Goal: Contribute content: Contribute content

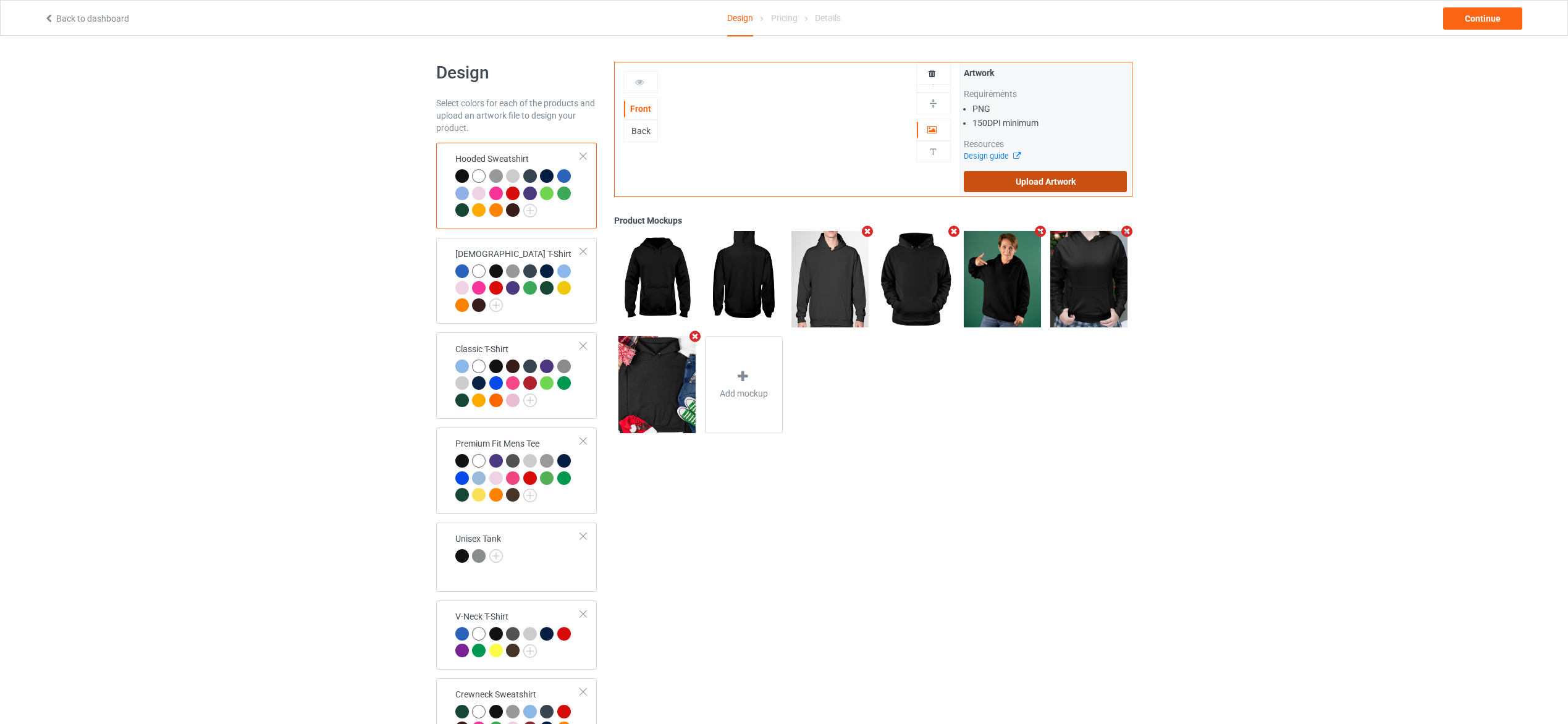
click at [1030, 176] on label "Upload Artwork" at bounding box center [1045, 181] width 164 height 21
click at [0, 0] on input "Upload Artwork" at bounding box center [0, 0] width 0 height 0
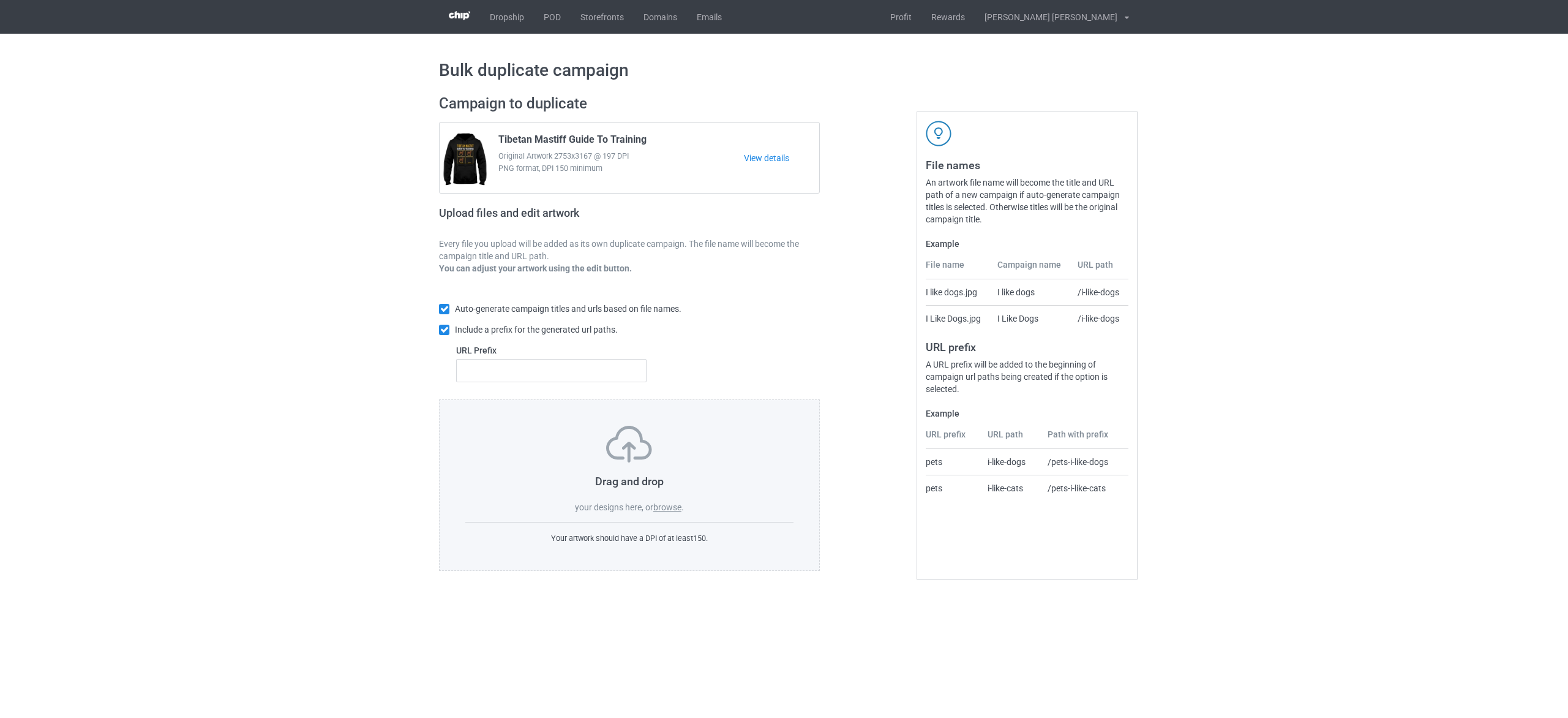
click at [660, 508] on label "browse" at bounding box center [667, 507] width 28 height 10
click at [0, 0] on input "browse" at bounding box center [0, 0] width 0 height 0
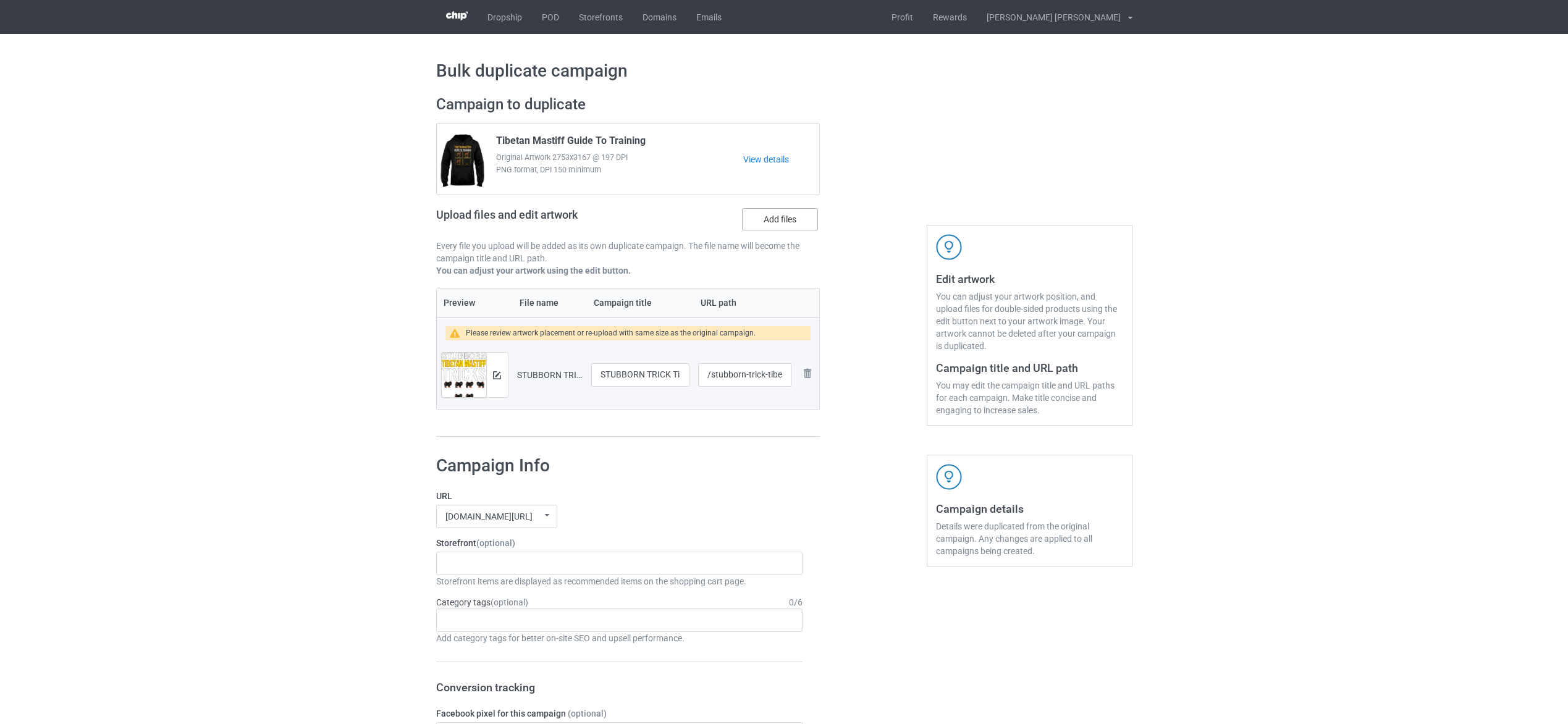
click at [794, 220] on label "Add files" at bounding box center [780, 219] width 76 height 22
click at [0, 0] on input "Add files" at bounding box center [0, 0] width 0 height 0
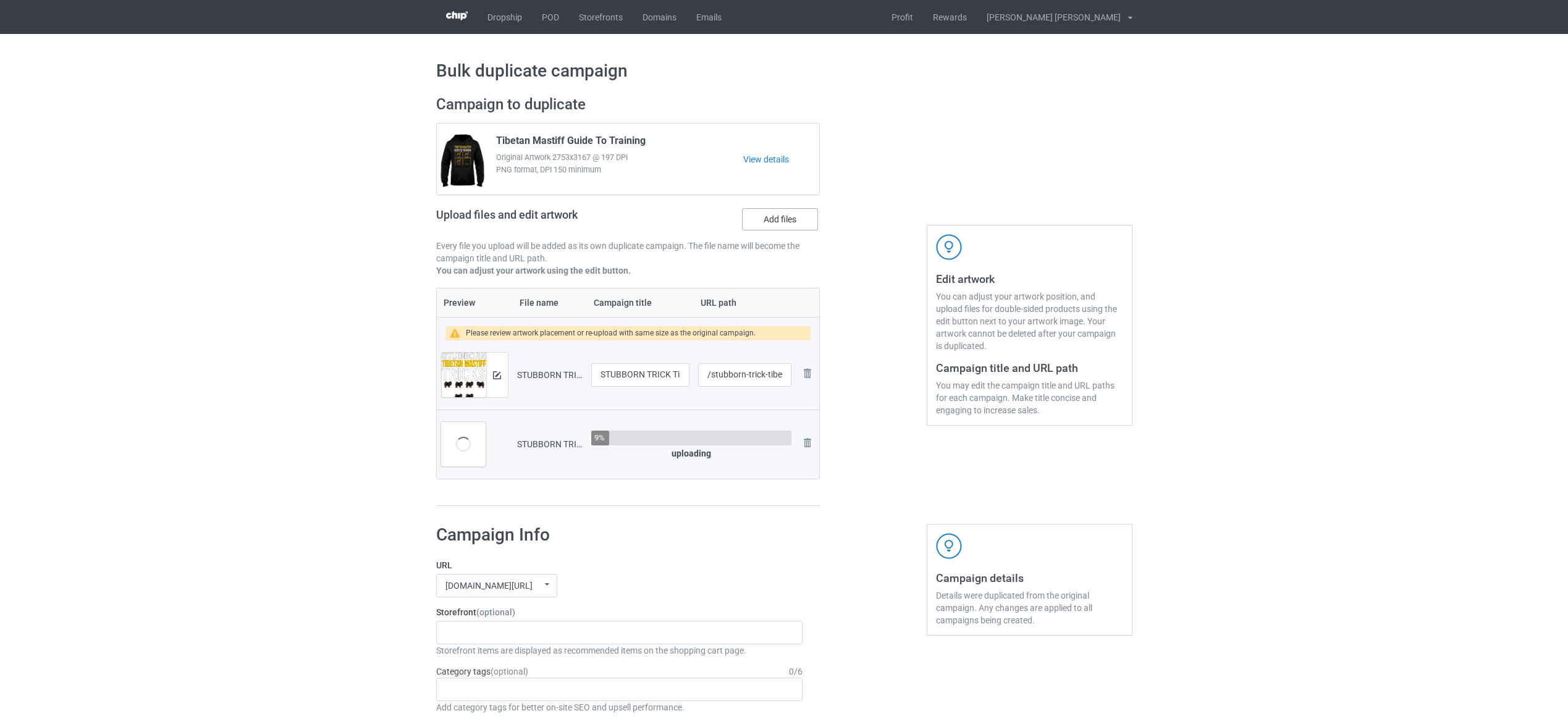
click at [784, 218] on label "Add files" at bounding box center [780, 219] width 76 height 22
click at [0, 0] on input "Add files" at bounding box center [0, 0] width 0 height 0
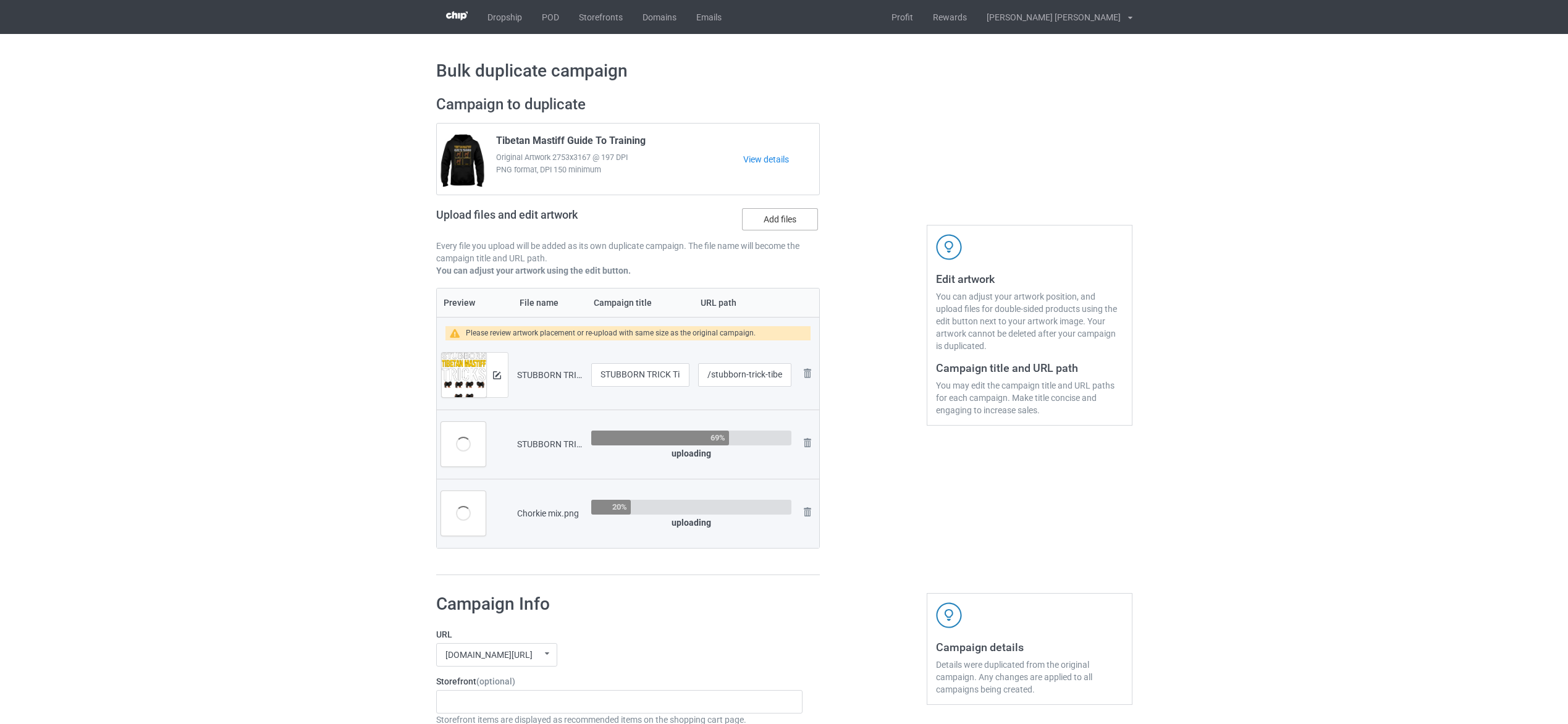
click at [784, 219] on label "Add files" at bounding box center [780, 219] width 76 height 22
click at [0, 0] on input "Add files" at bounding box center [0, 0] width 0 height 0
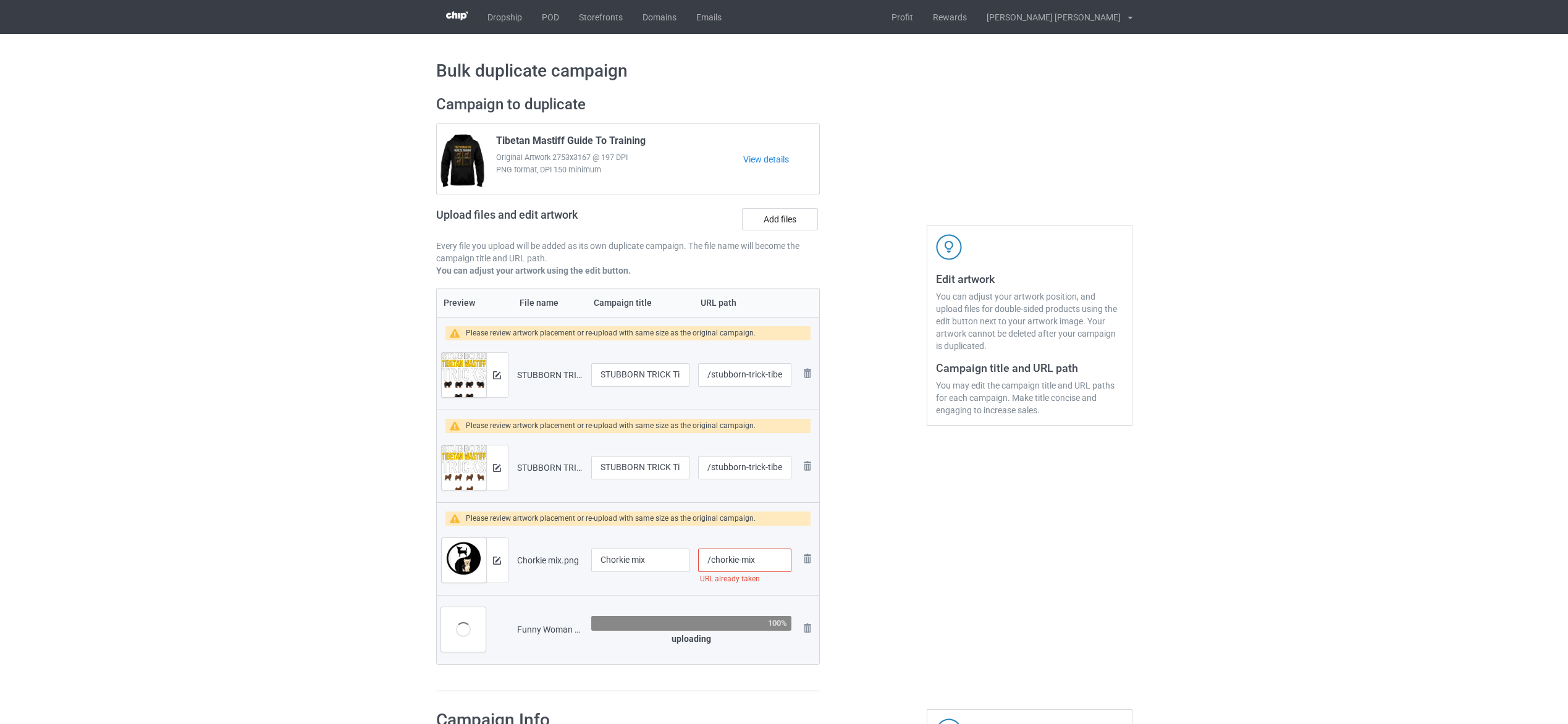
click at [742, 552] on input "/chorkie-mix" at bounding box center [744, 560] width 93 height 23
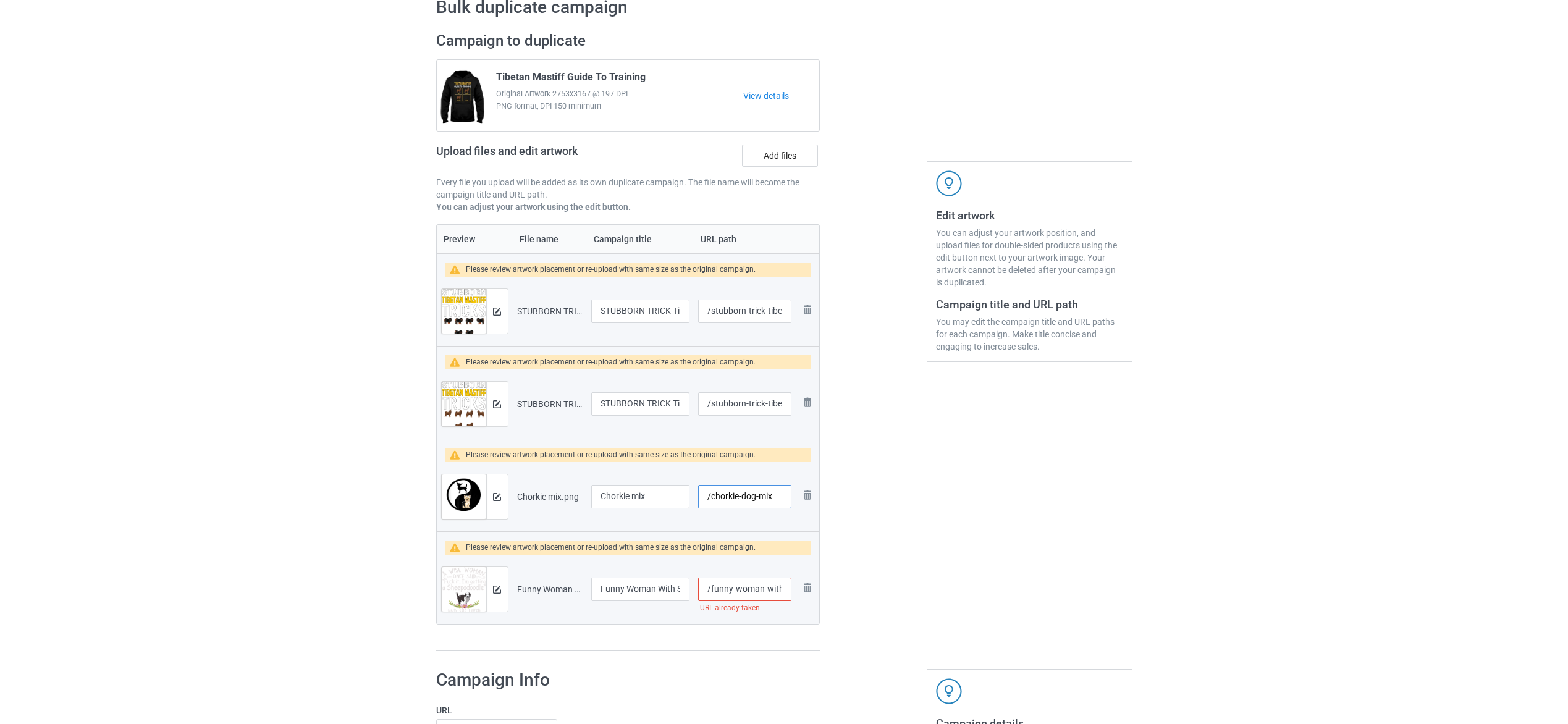
scroll to position [93, 0]
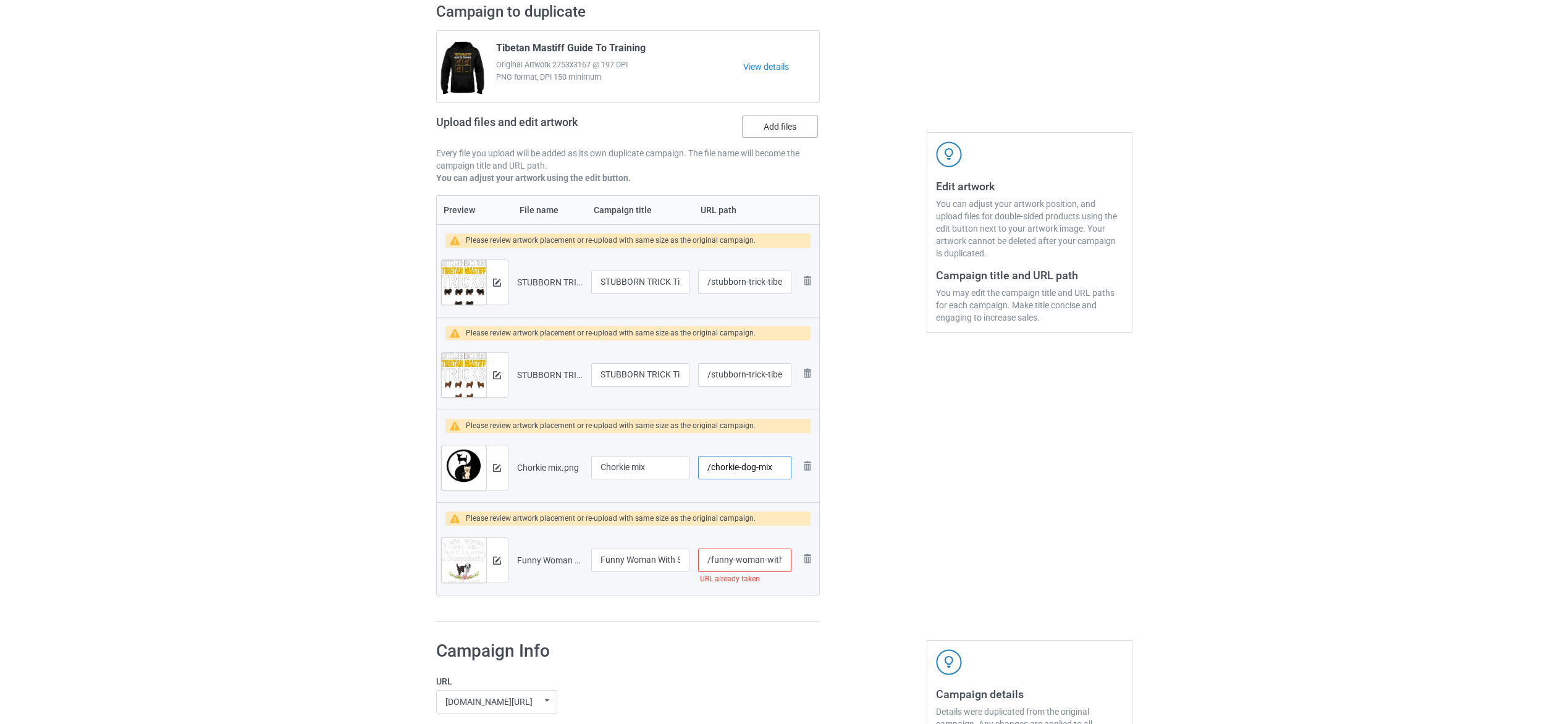
type input "/chorkie-dog-mix"
click at [793, 122] on label "Add files" at bounding box center [780, 127] width 76 height 22
click at [0, 0] on input "Add files" at bounding box center [0, 0] width 0 height 0
click at [795, 127] on label "Add files" at bounding box center [780, 127] width 76 height 22
click at [0, 0] on input "Add files" at bounding box center [0, 0] width 0 height 0
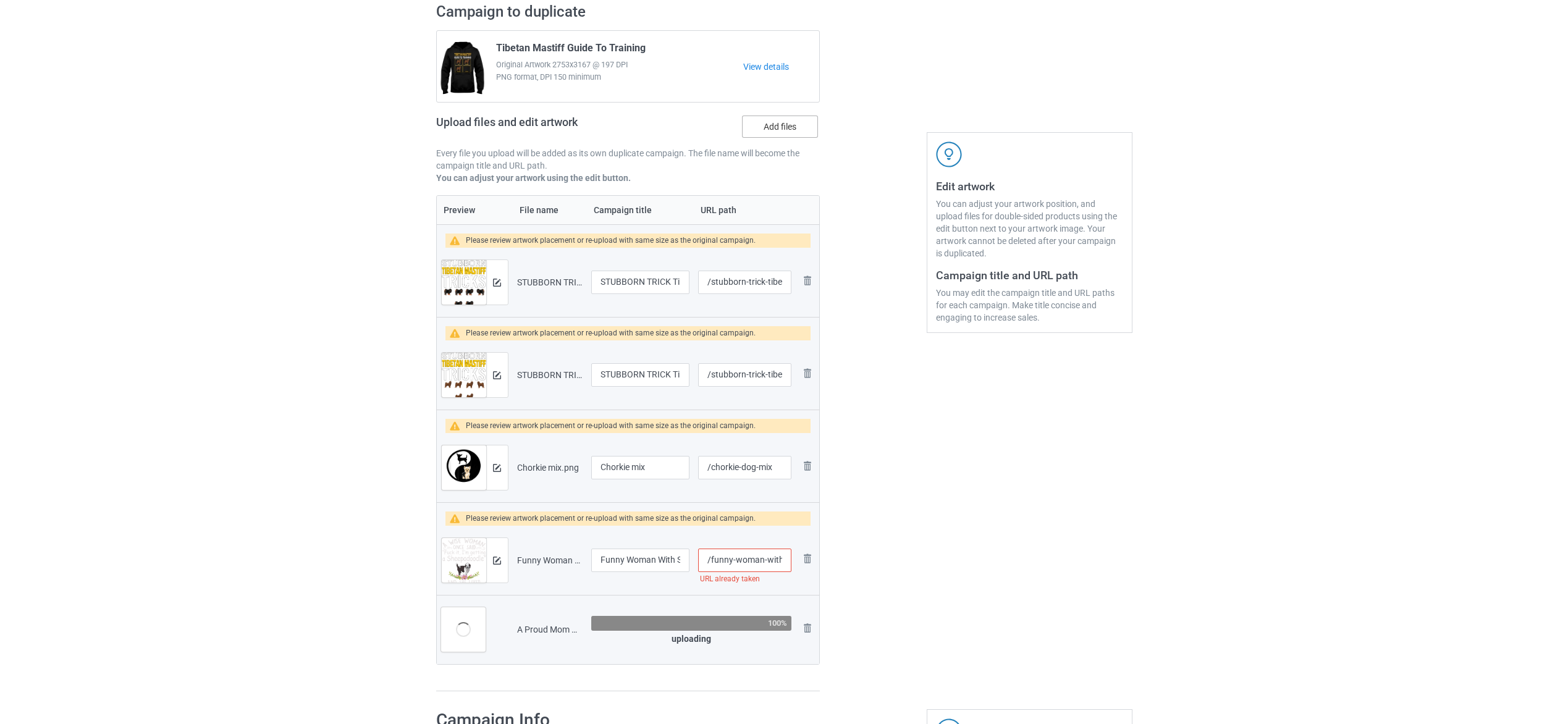
click at [805, 119] on label "Add files" at bounding box center [780, 127] width 76 height 22
click at [0, 0] on input "Add files" at bounding box center [0, 0] width 0 height 0
